Goal: Task Accomplishment & Management: Use online tool/utility

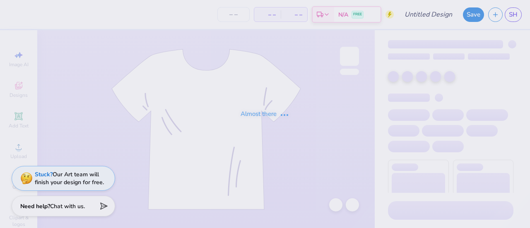
type input "Habitat for Humanity"
type input "12"
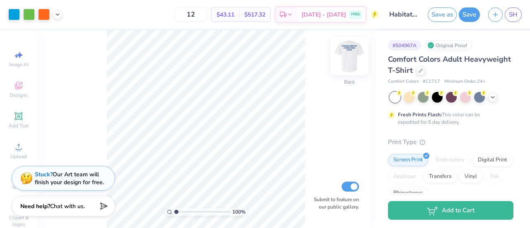
click at [348, 55] on img at bounding box center [349, 56] width 33 height 33
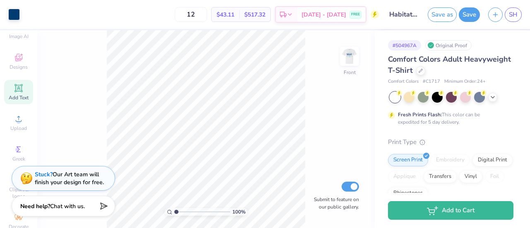
scroll to position [56, 0]
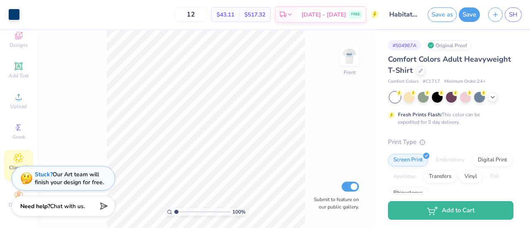
click at [10, 164] on span "Clipart & logos" at bounding box center [18, 170] width 29 height 13
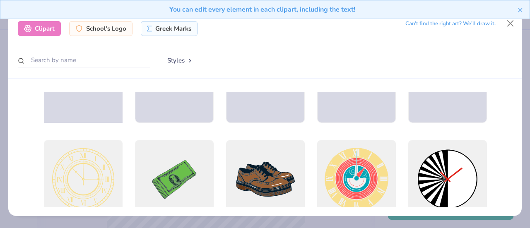
scroll to position [0, 0]
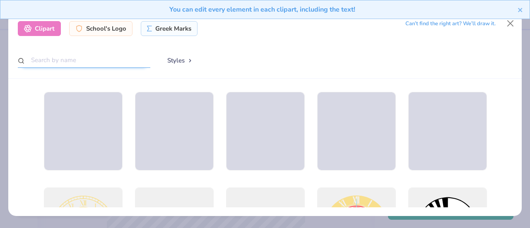
click at [70, 61] on input "text" at bounding box center [84, 60] width 132 height 15
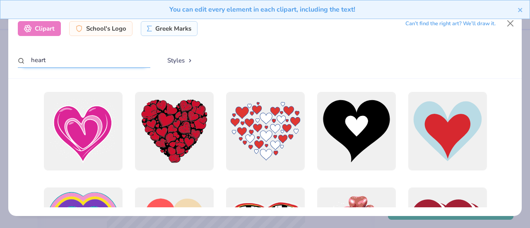
click at [31, 59] on input "heart" at bounding box center [84, 60] width 132 height 15
click at [190, 58] on button "Styles" at bounding box center [180, 61] width 43 height 16
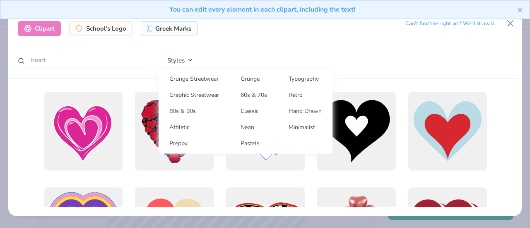
click at [312, 111] on link "Hand Drawn" at bounding box center [305, 111] width 48 height 14
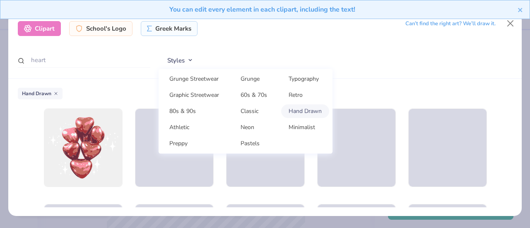
click at [366, 63] on div "Styles Grunge Streetwear Grunge Typography Graphic Streetwear 60s & 70s Retro 8…" at bounding box center [336, 61] width 354 height 16
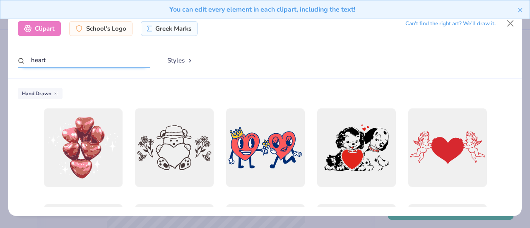
click at [31, 60] on input "heart" at bounding box center [84, 60] width 132 height 15
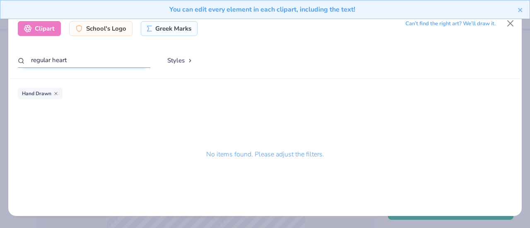
type input "regular heart"
click at [185, 59] on button "Styles" at bounding box center [180, 61] width 43 height 16
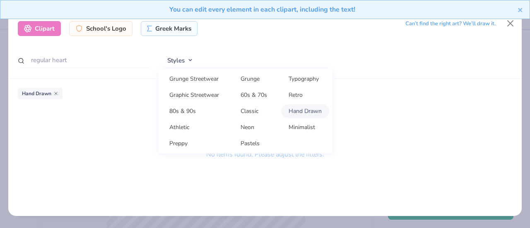
click at [55, 95] on icon at bounding box center [55, 93] width 5 height 5
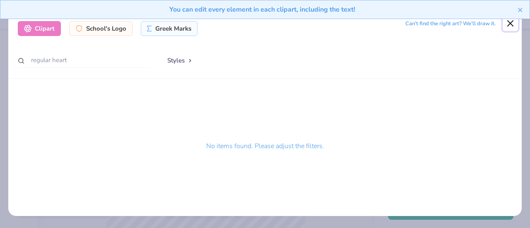
click at [509, 25] on button "Close" at bounding box center [511, 23] width 16 height 16
